Goal: Find specific page/section: Find specific page/section

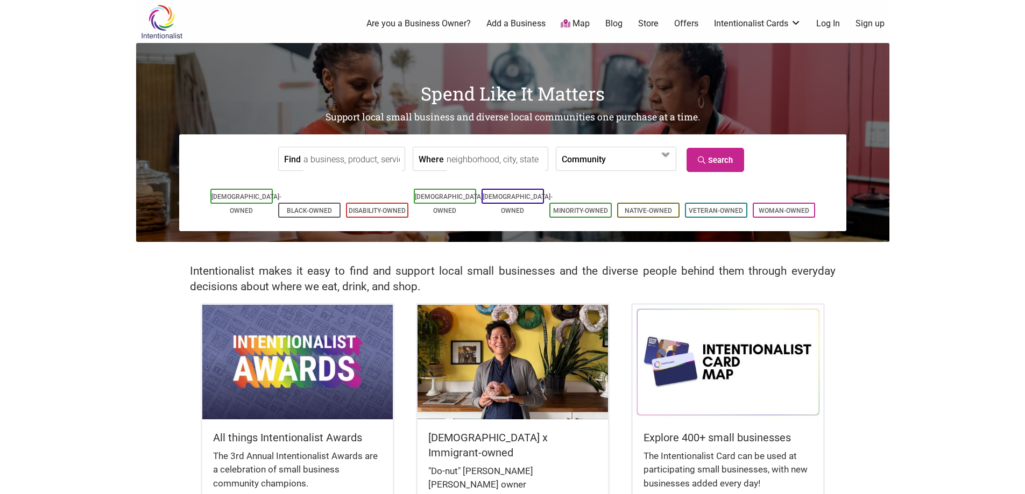
click at [480, 151] on input "Where" at bounding box center [495, 159] width 98 height 24
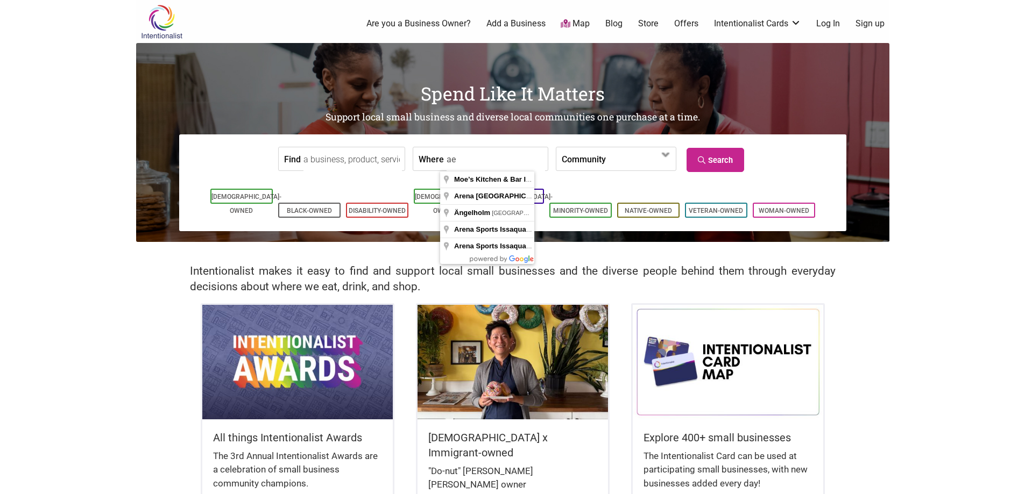
type input "a"
type input "[STREET_ADDRESS]"
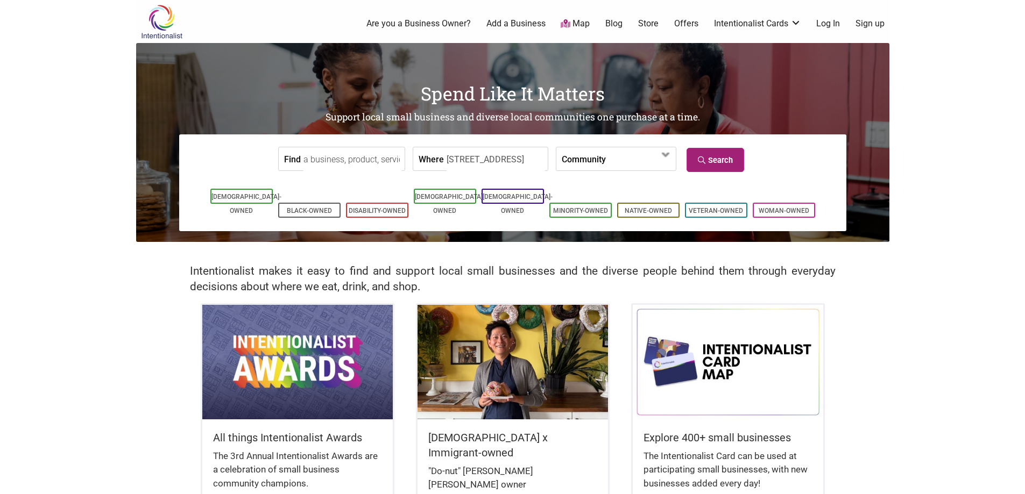
click at [723, 164] on link "Search" at bounding box center [715, 160] width 58 height 24
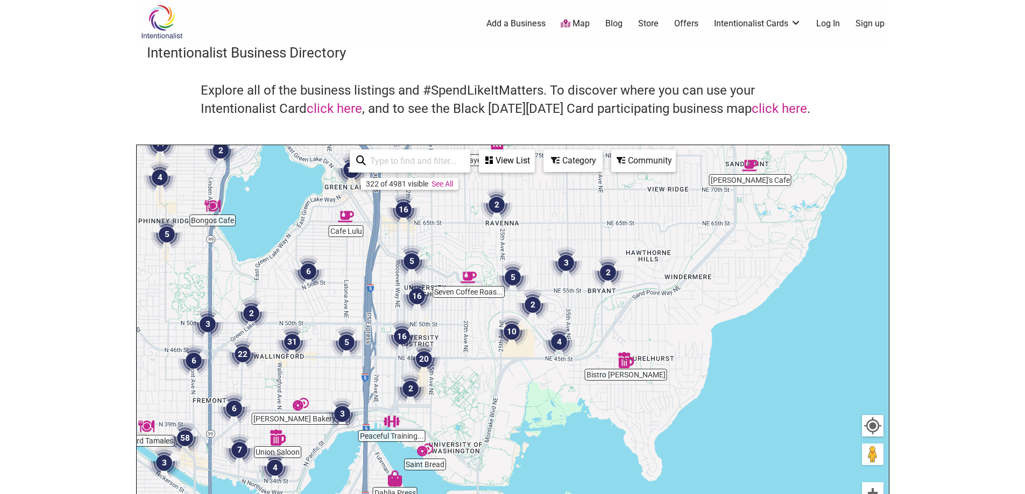
click at [506, 330] on img "10" at bounding box center [511, 332] width 32 height 32
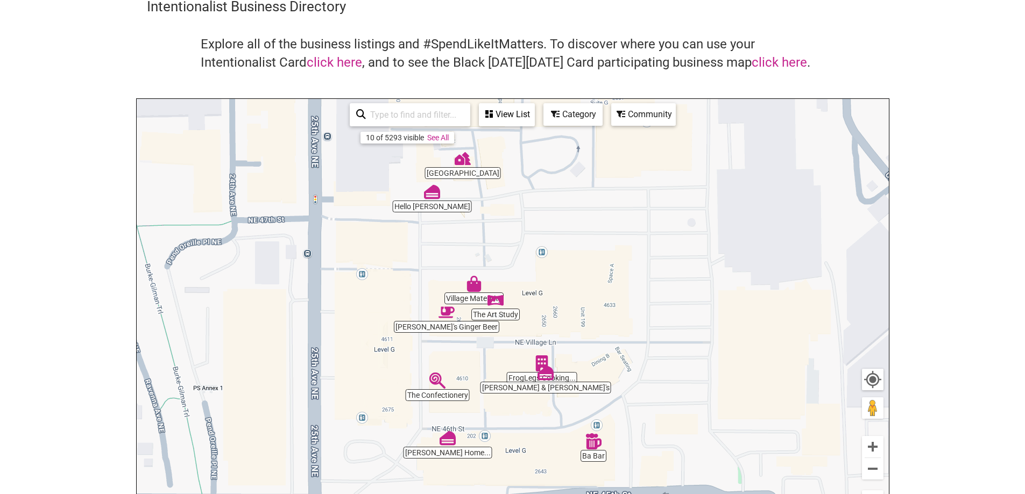
scroll to position [59, 0]
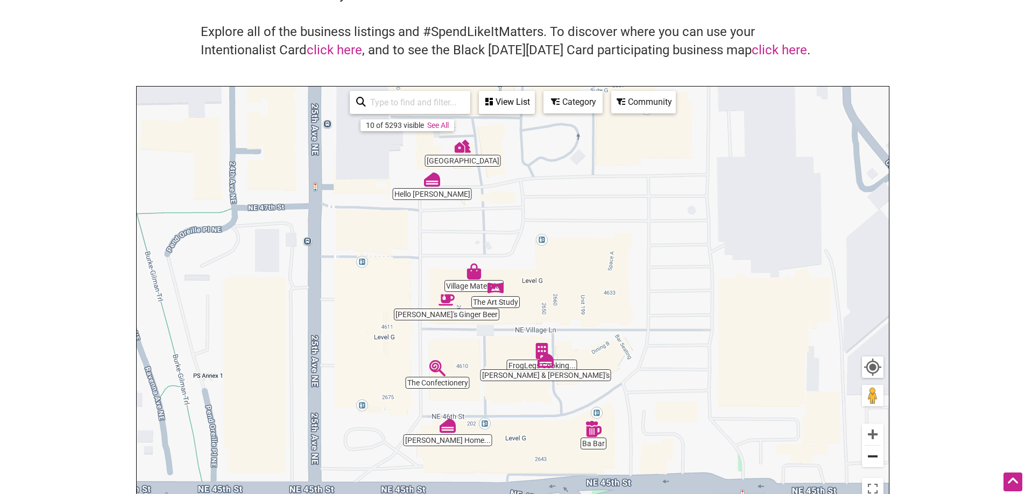
click at [875, 456] on button "Zoom out" at bounding box center [873, 457] width 22 height 22
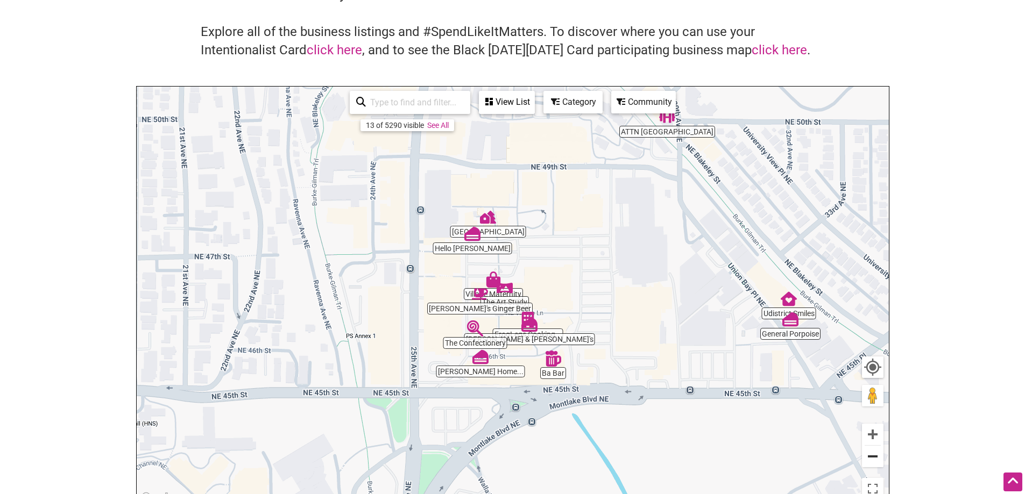
click at [875, 456] on button "Zoom out" at bounding box center [873, 457] width 22 height 22
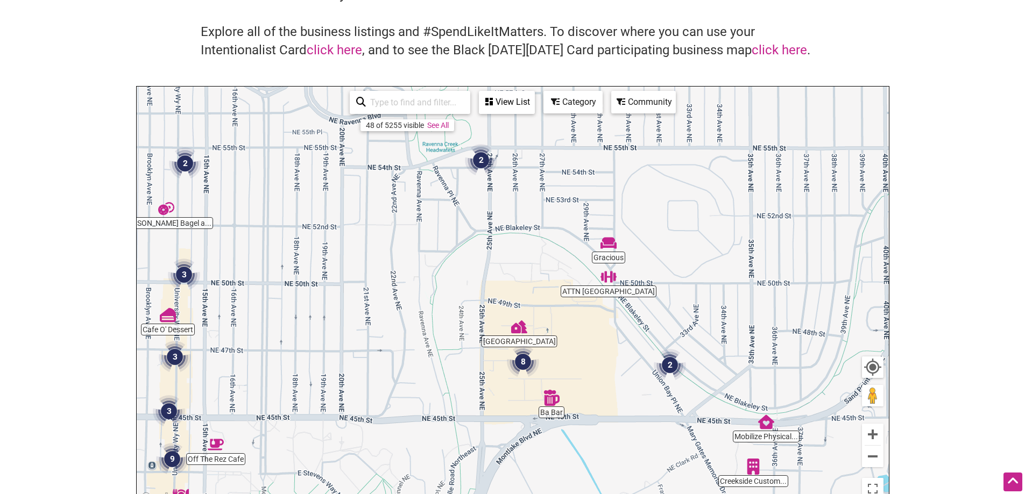
drag, startPoint x: 557, startPoint y: 199, endPoint x: 579, endPoint y: 292, distance: 95.2
click at [579, 292] on div "To navigate, press the arrow keys." at bounding box center [513, 296] width 752 height 418
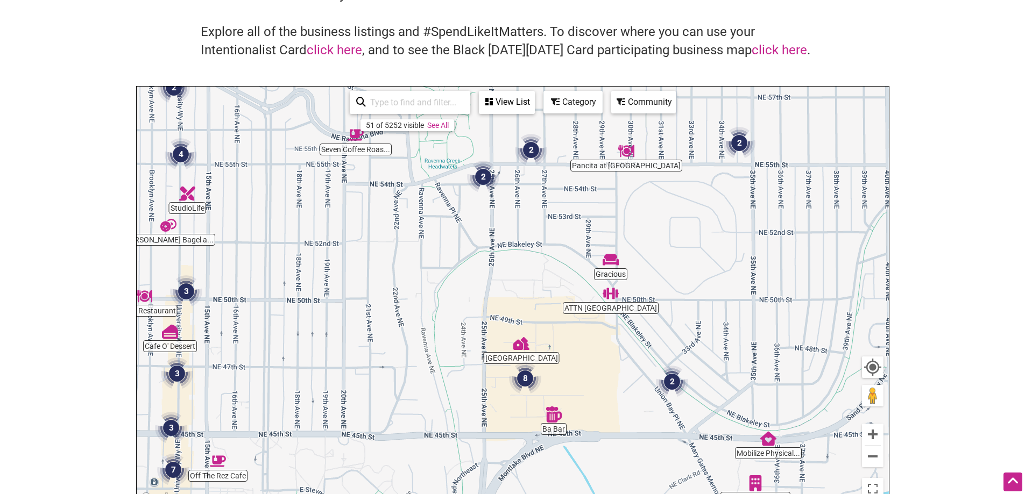
click at [484, 179] on img "2" at bounding box center [483, 177] width 32 height 32
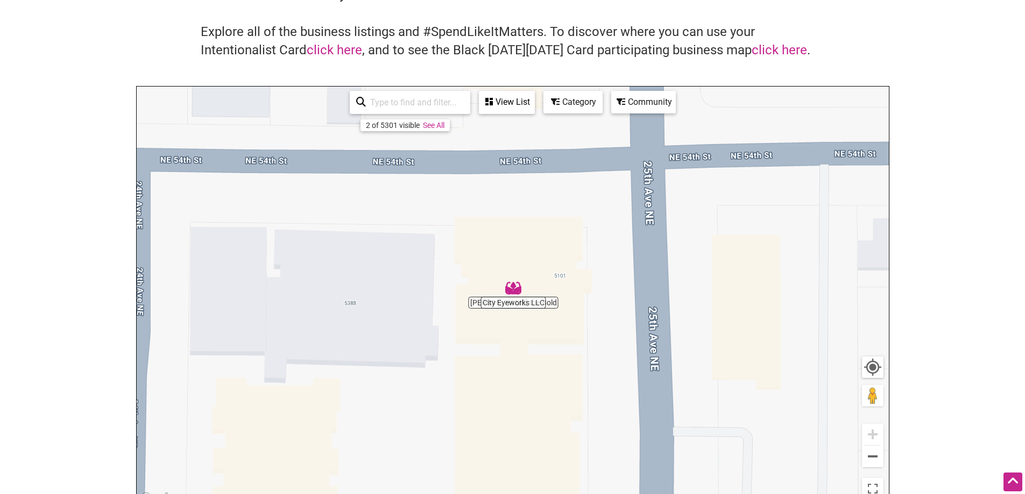
click at [513, 285] on img "City Eyeworks LLC" at bounding box center [513, 288] width 16 height 16
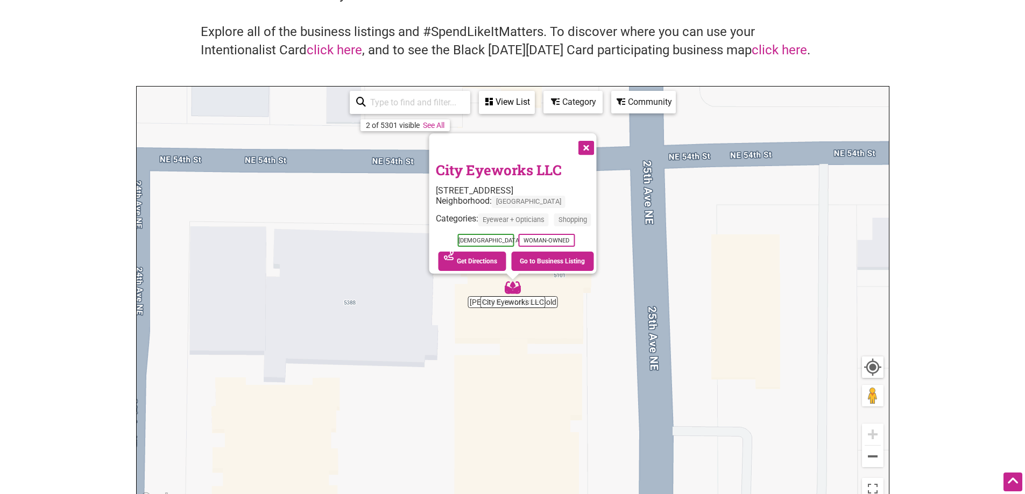
click at [598, 147] on button "Close" at bounding box center [584, 146] width 27 height 27
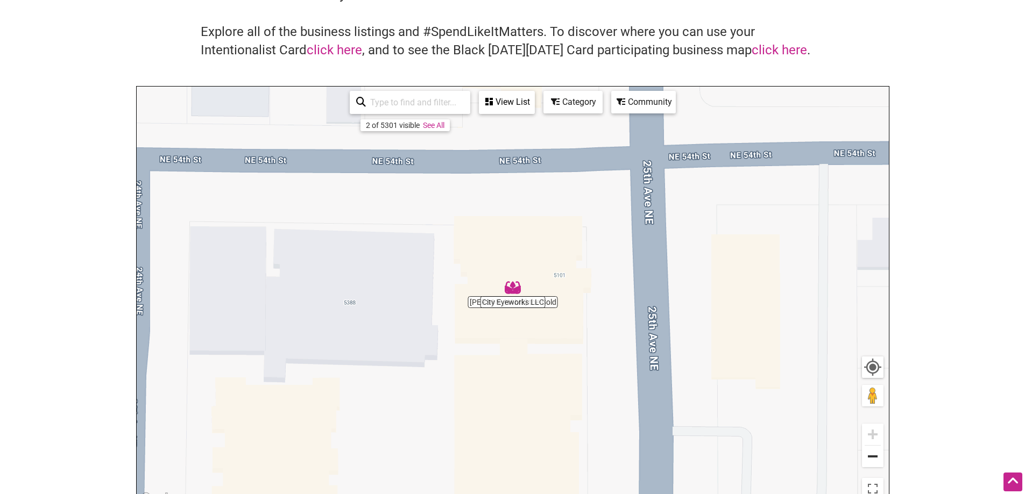
click at [874, 459] on button "Zoom out" at bounding box center [873, 457] width 22 height 22
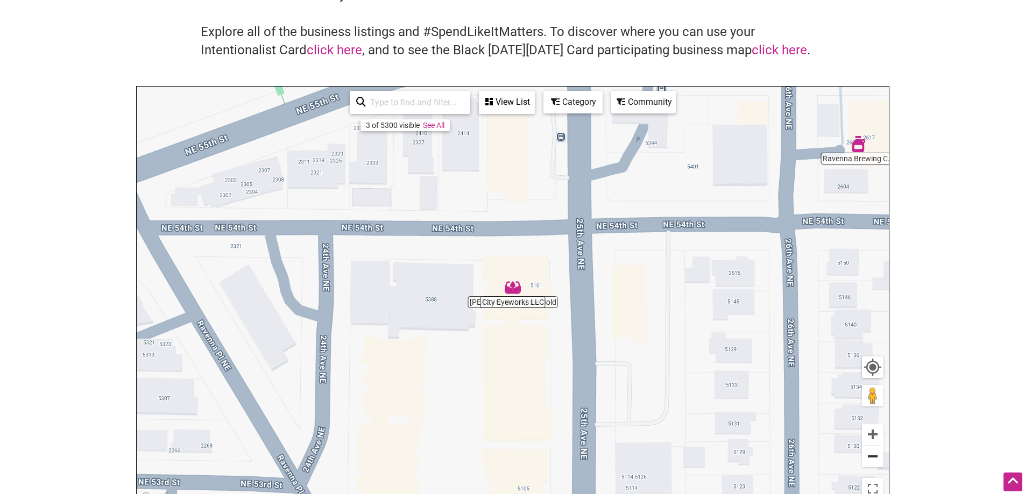
click at [874, 459] on button "Zoom out" at bounding box center [873, 457] width 22 height 22
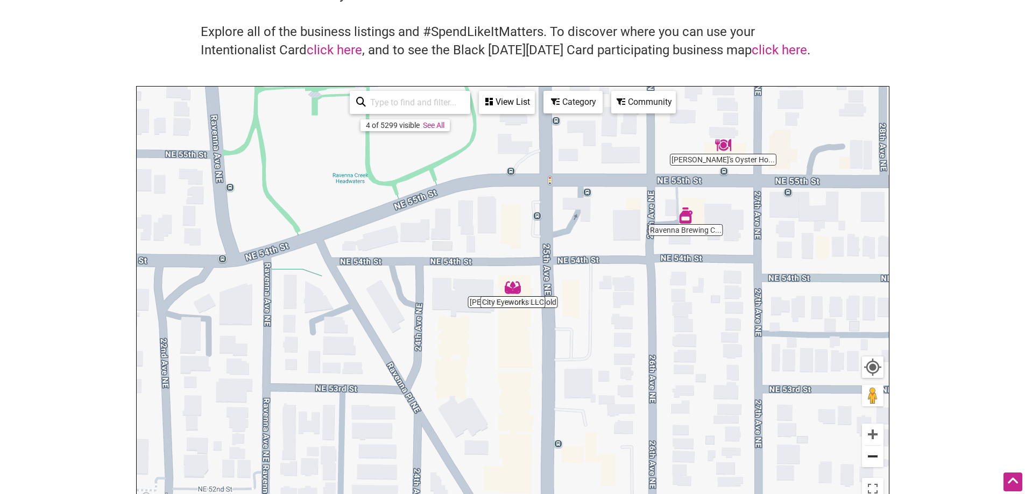
click at [874, 459] on button "Zoom out" at bounding box center [873, 457] width 22 height 22
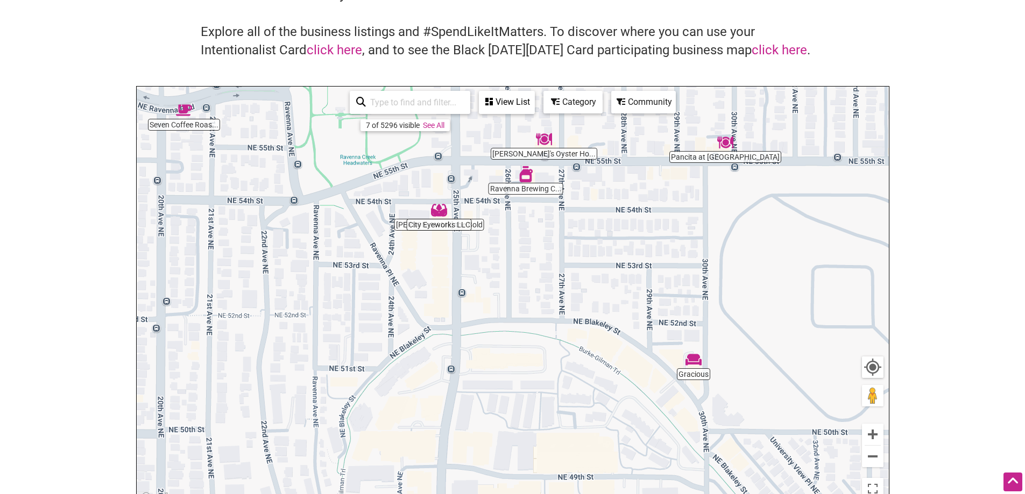
drag, startPoint x: 683, startPoint y: 430, endPoint x: 604, endPoint y: 352, distance: 111.4
click at [607, 351] on div "To navigate, press the arrow keys." at bounding box center [513, 296] width 752 height 418
